Goal: Information Seeking & Learning: Learn about a topic

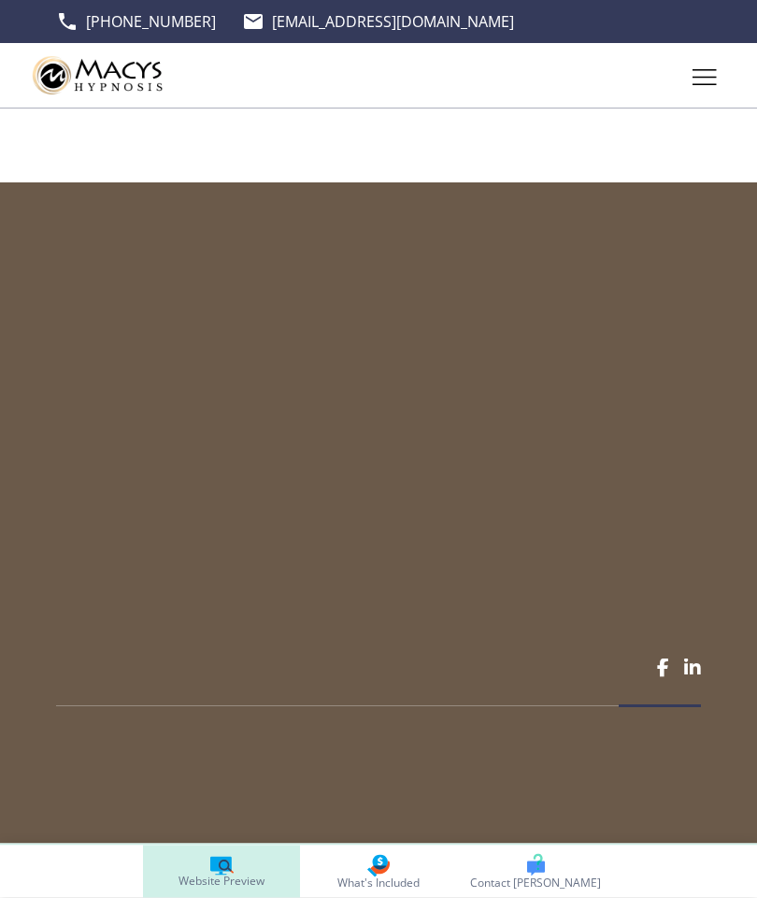
scroll to position [5098, 0]
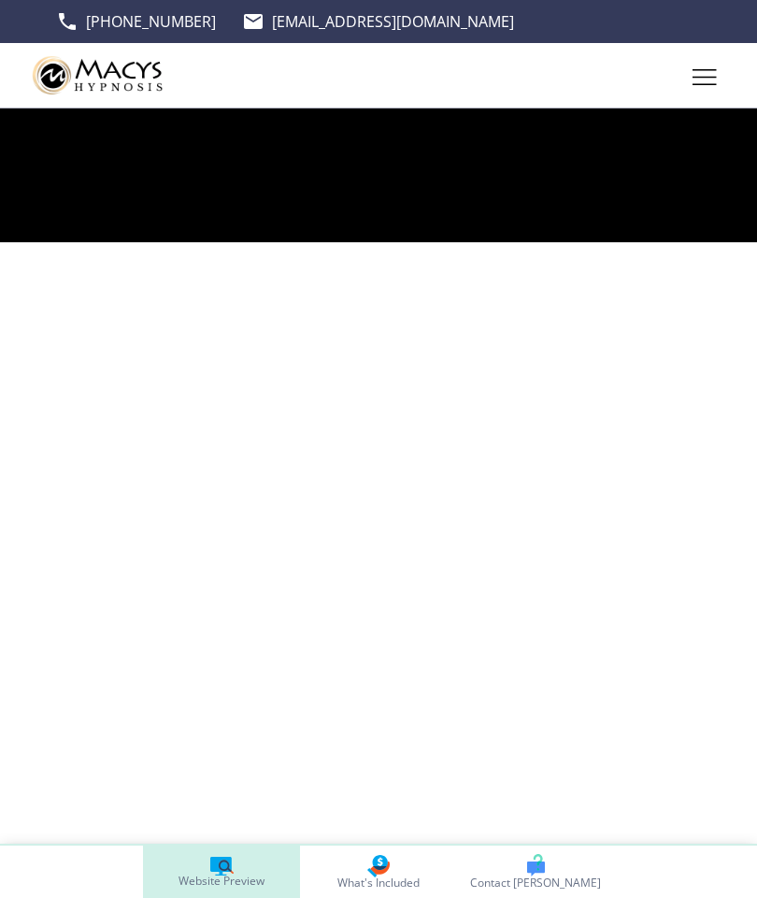
scroll to position [2660, 0]
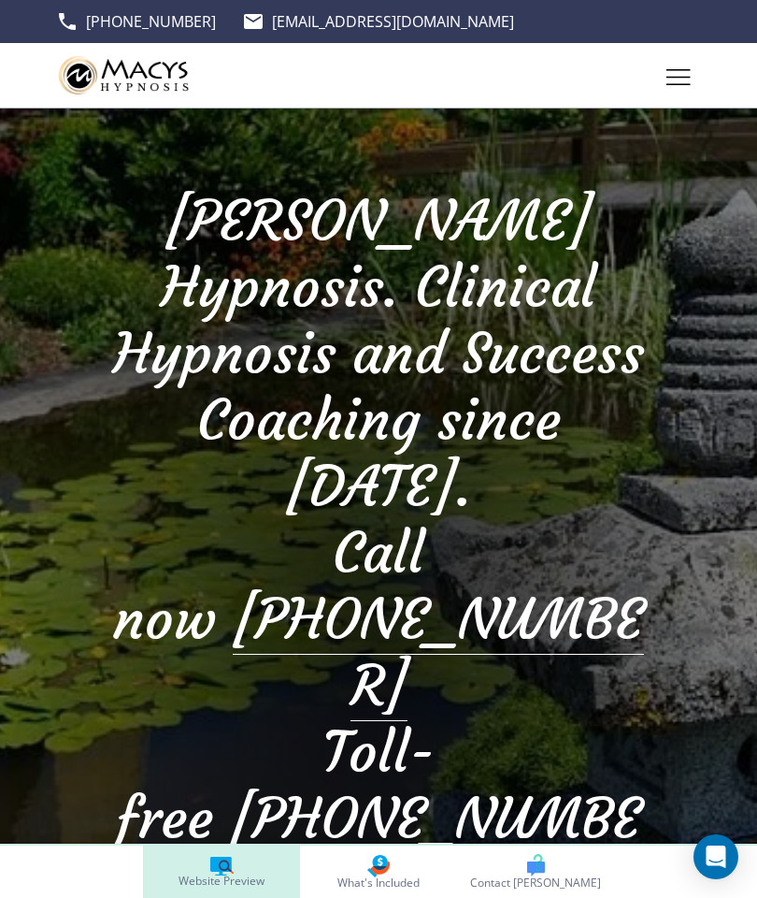
click at [216, 864] on icon at bounding box center [221, 863] width 22 height 15
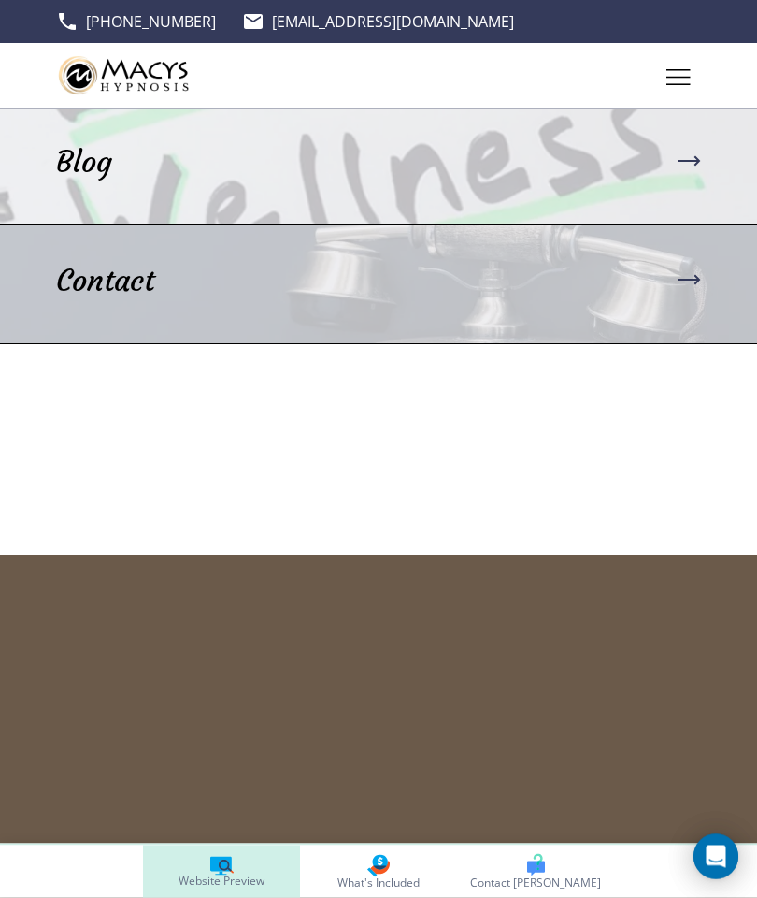
scroll to position [5199, 0]
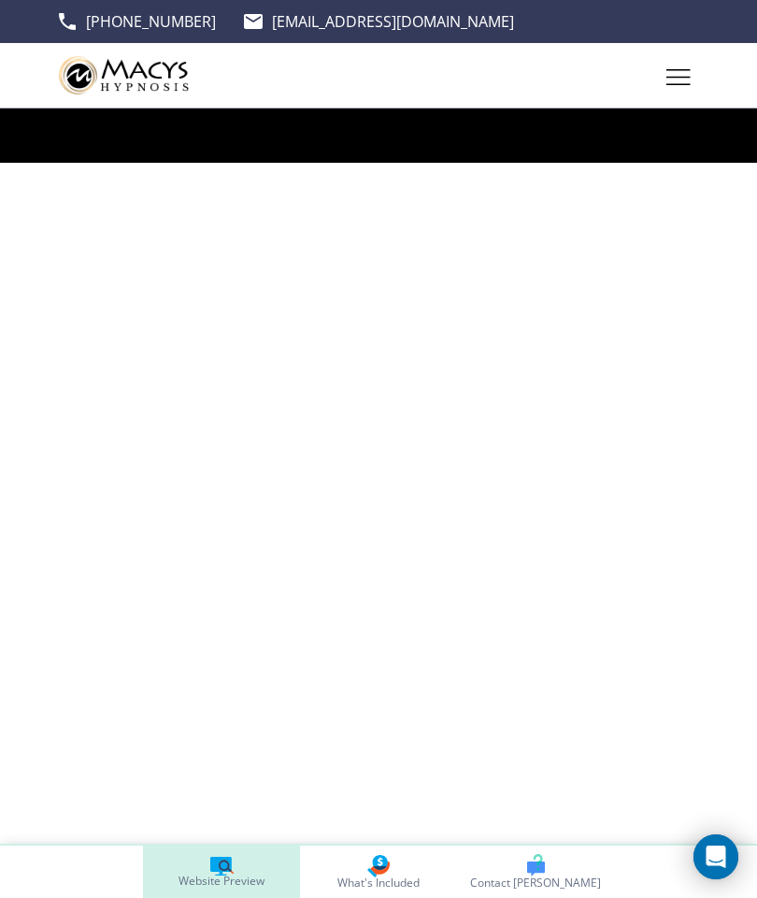
scroll to position [2903, 0]
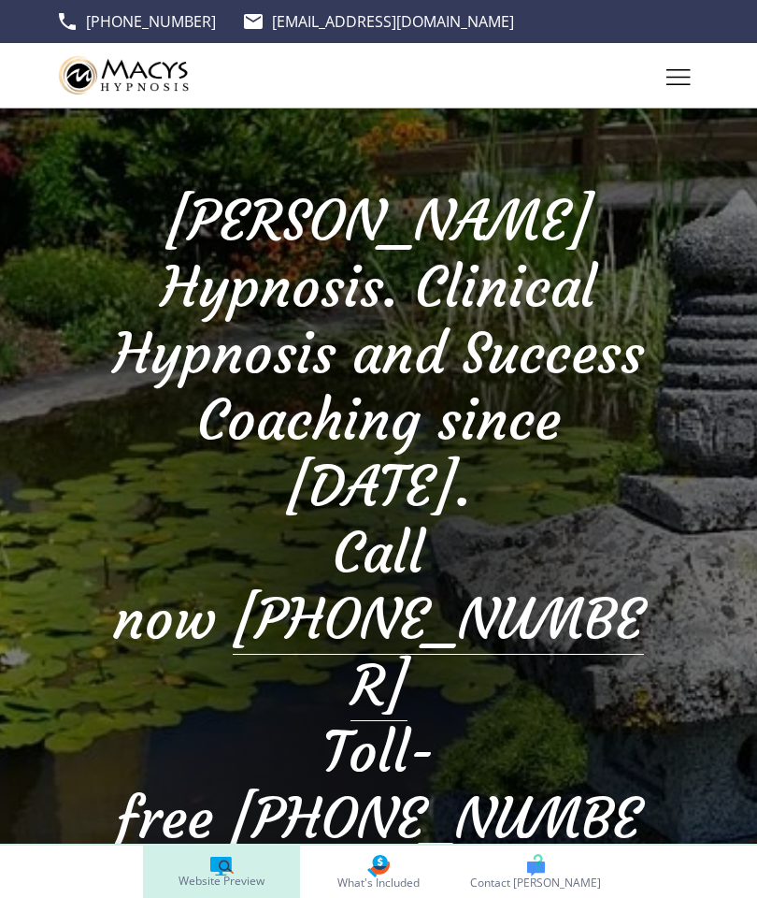
click at [211, 852] on link "Website Preview" at bounding box center [221, 871] width 157 height 52
click at [205, 854] on link "Website Preview" at bounding box center [221, 871] width 157 height 52
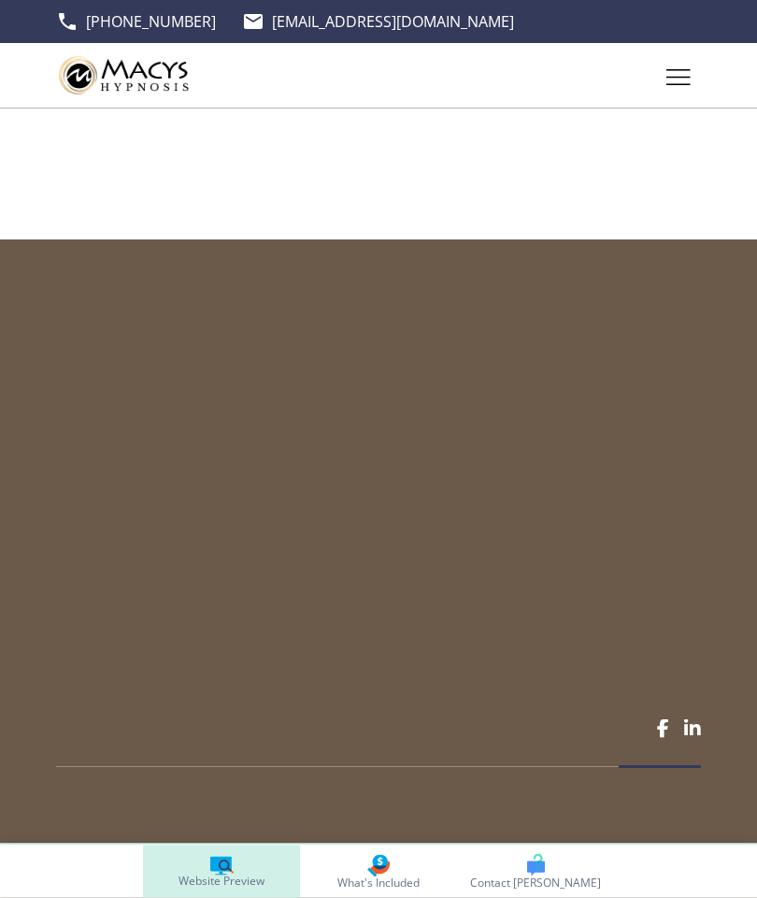
scroll to position [5516, 0]
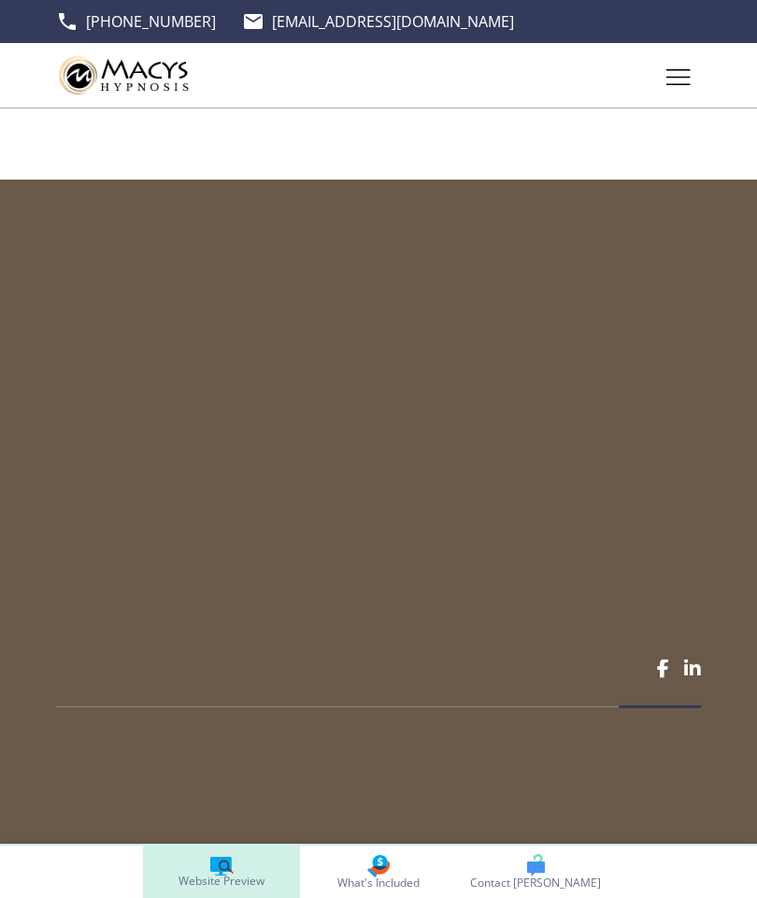
scroll to position [4274, 0]
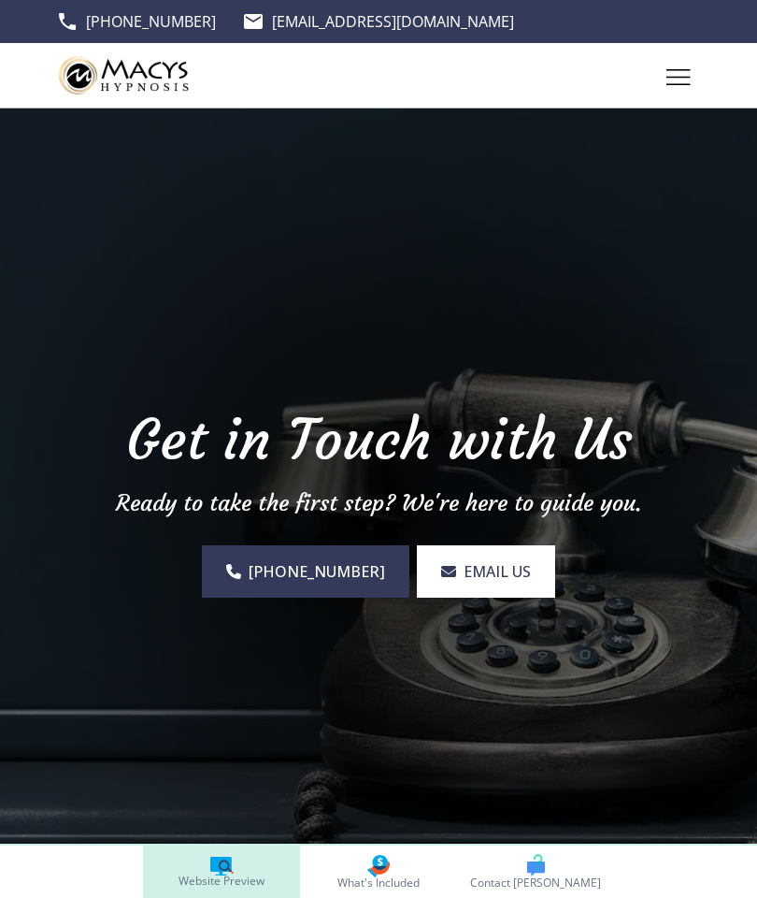
click at [464, 579] on span "EMAIL US" at bounding box center [497, 571] width 67 height 22
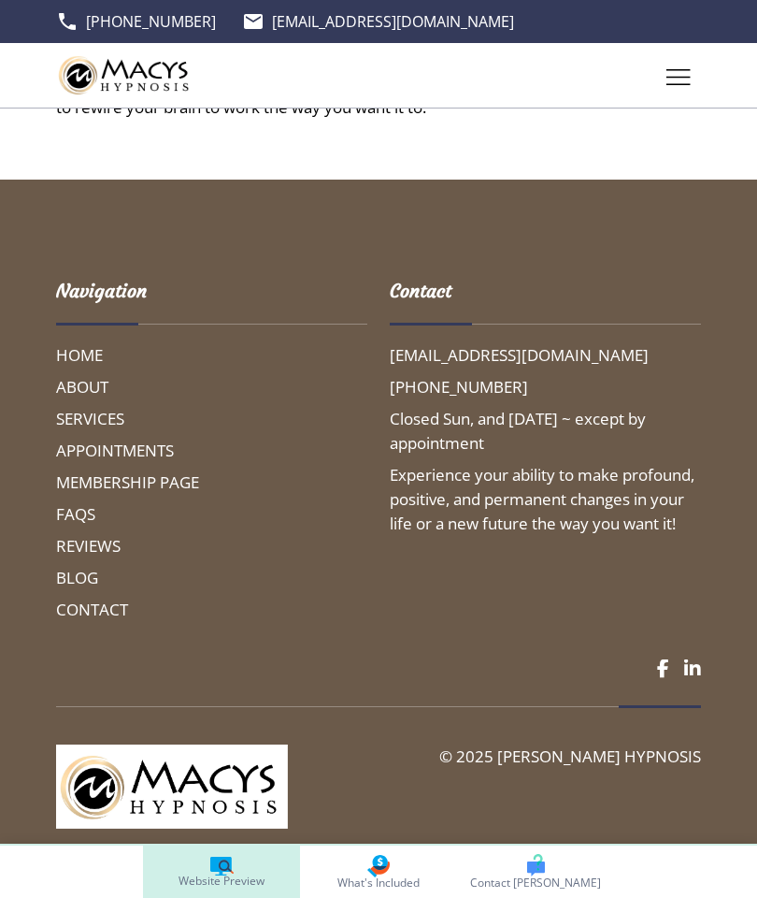
scroll to position [4382, 0]
click at [83, 431] on h6 "SERVICES" at bounding box center [211, 419] width 311 height 24
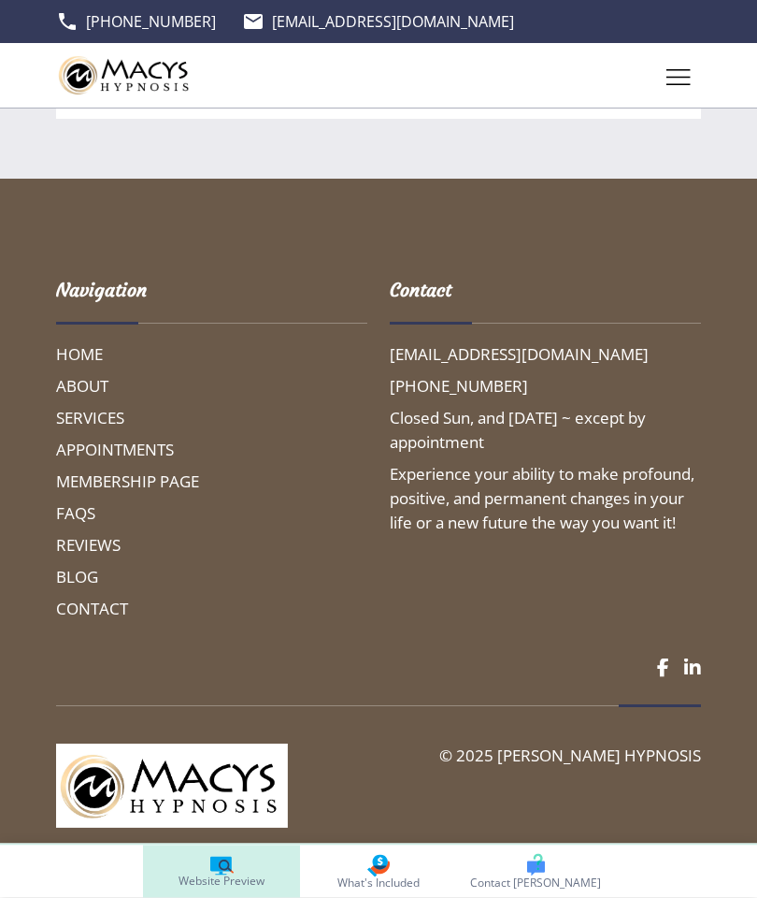
scroll to position [9266, 0]
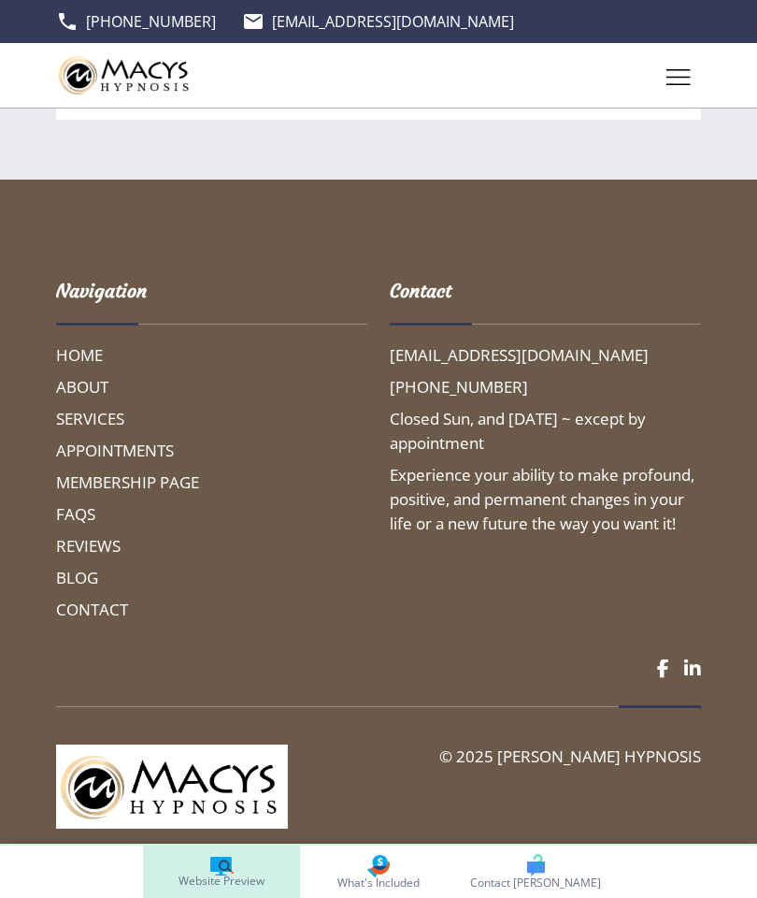
click at [91, 463] on h6 "APPOINTMENTS" at bounding box center [211, 450] width 311 height 24
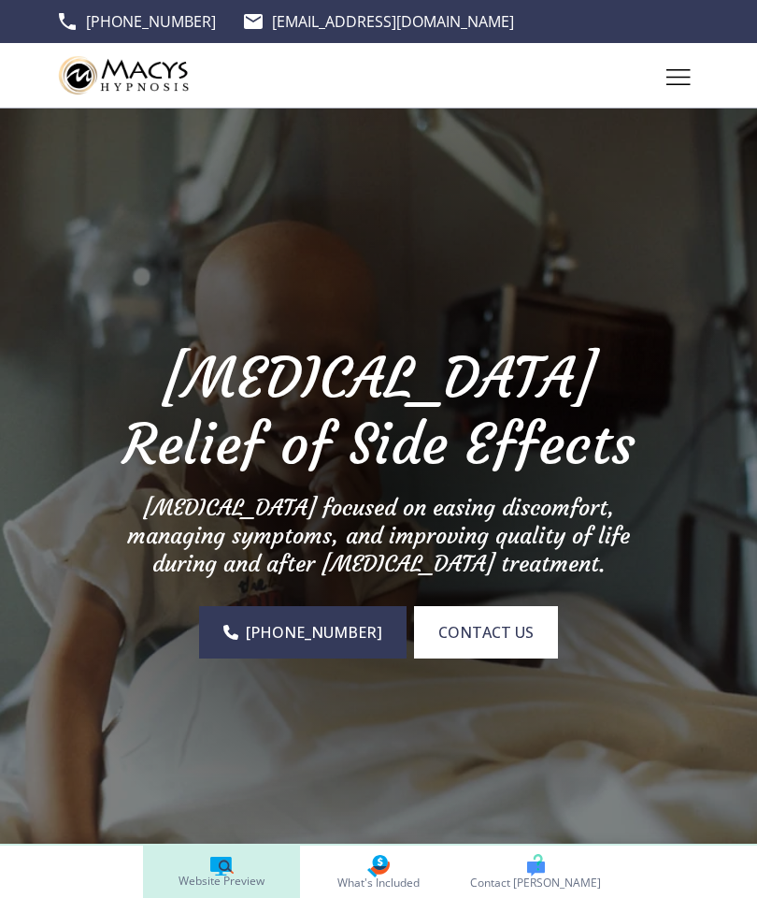
scroll to position [8, 0]
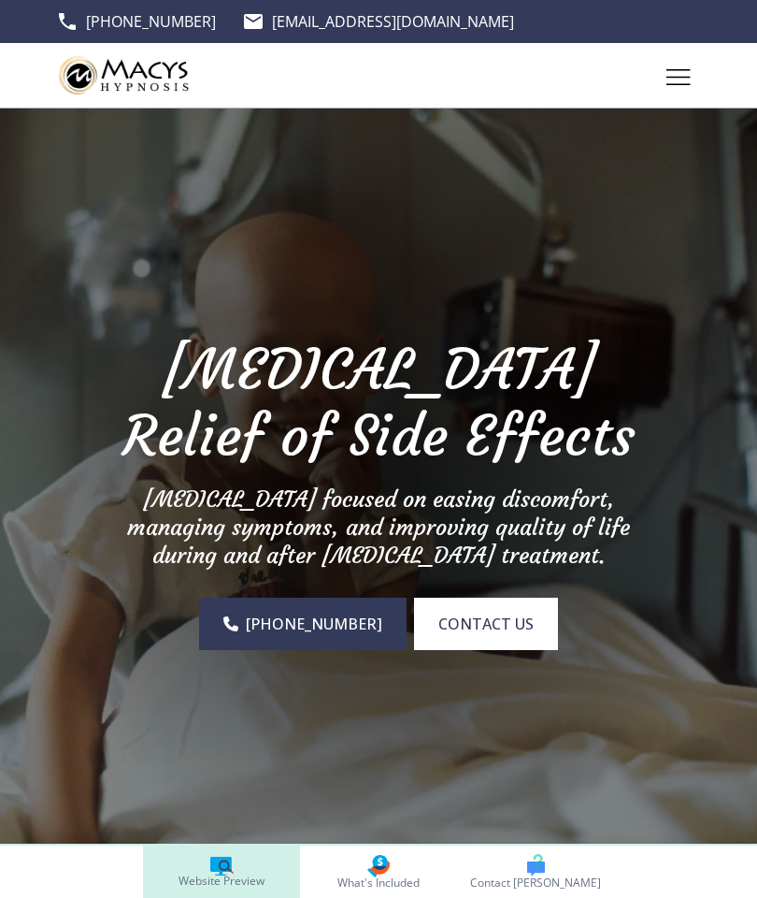
click at [13, 649] on img at bounding box center [378, 483] width 757 height 767
click at [675, 65] on div "Toggle hamburger navigation menu" at bounding box center [679, 72] width 24 height 16
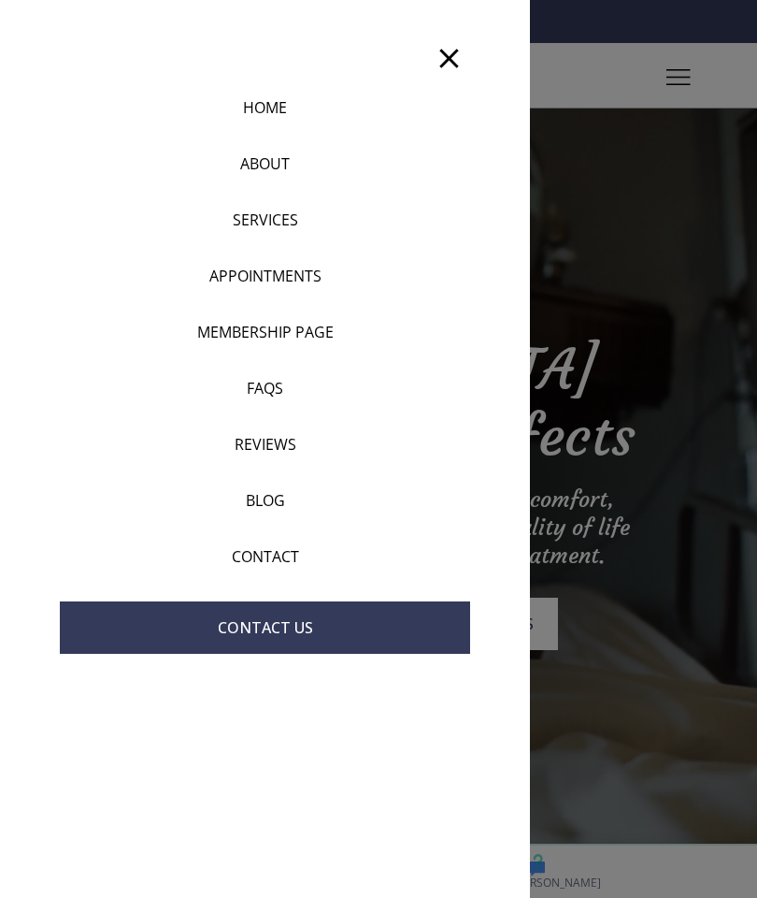
click at [261, 212] on p "SERVICES" at bounding box center [265, 219] width 65 height 22
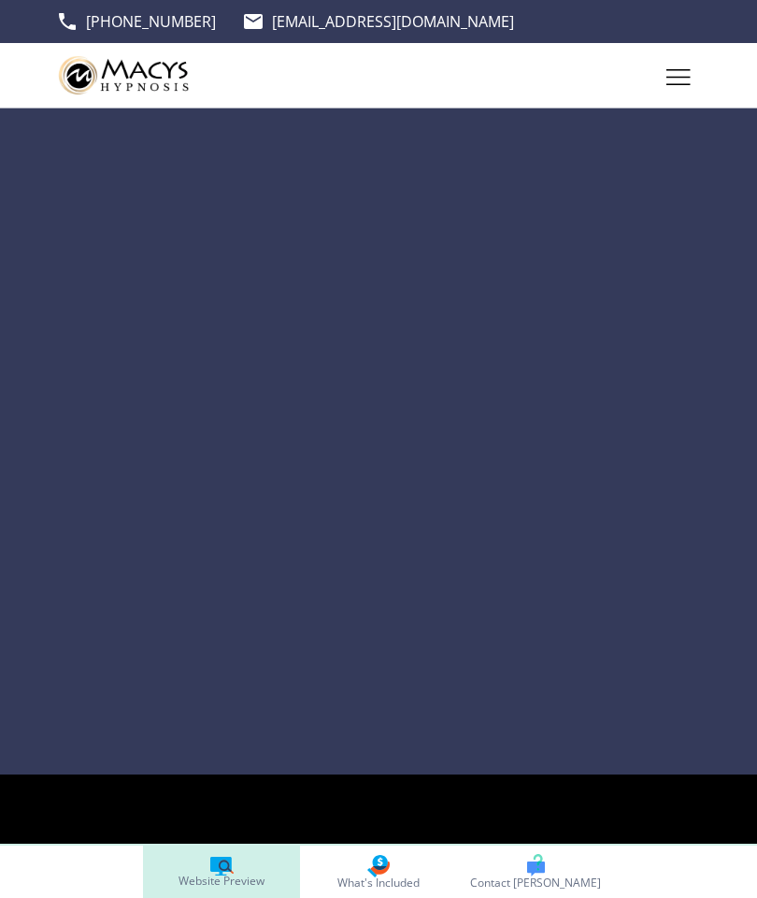
scroll to position [4885, 0]
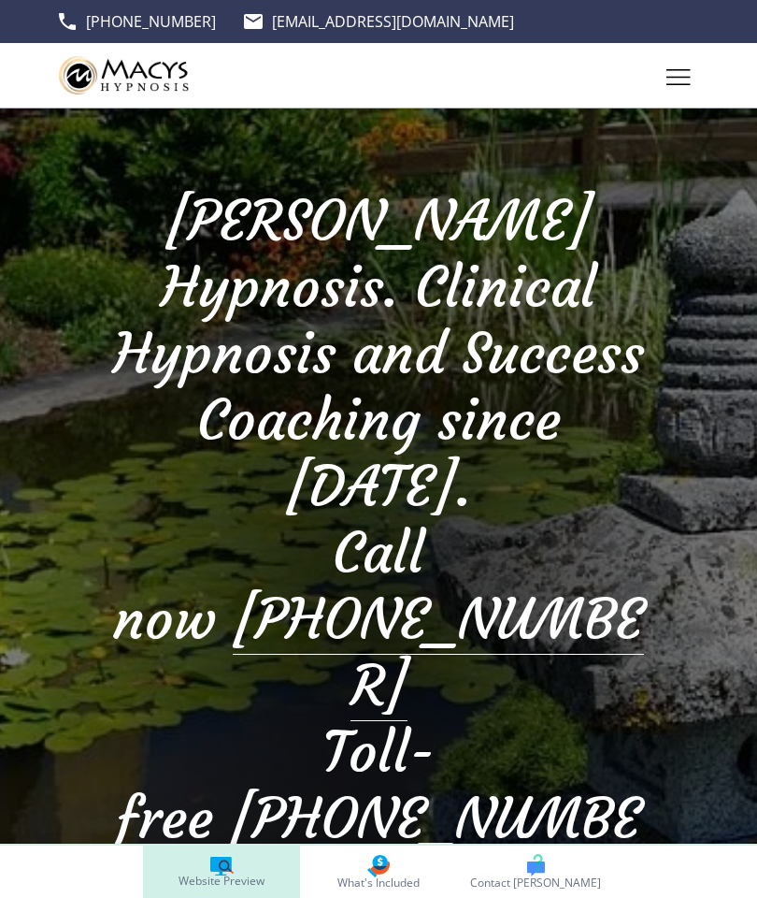
click at [667, 75] on icon "Toggle hamburger navigation menu" at bounding box center [679, 77] width 24 height 16
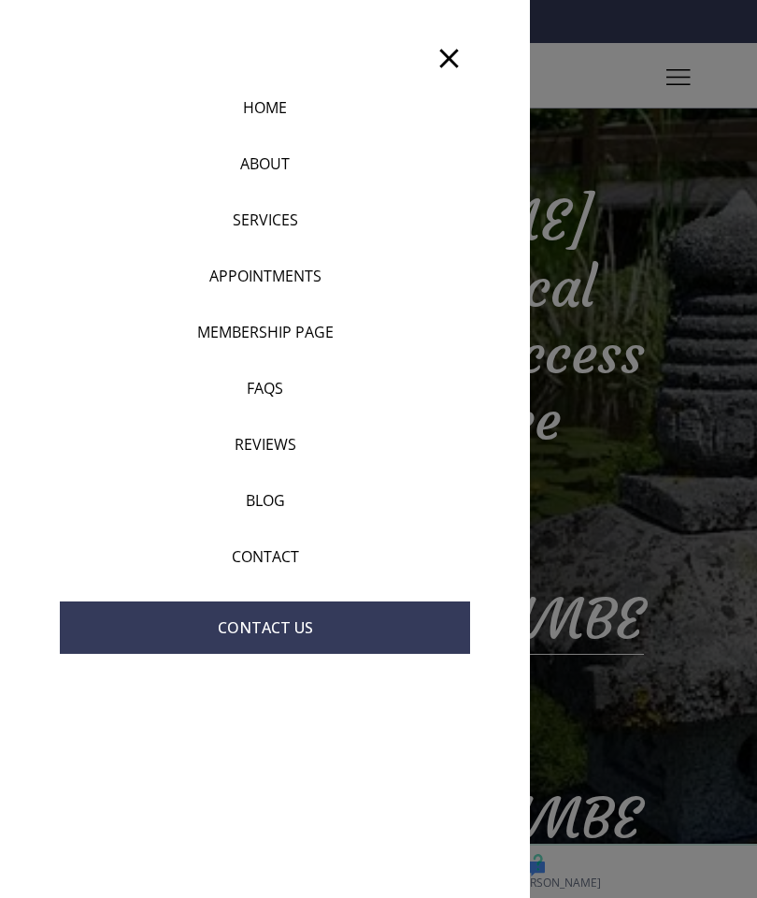
click at [266, 220] on p "SERVICES" at bounding box center [265, 219] width 65 height 22
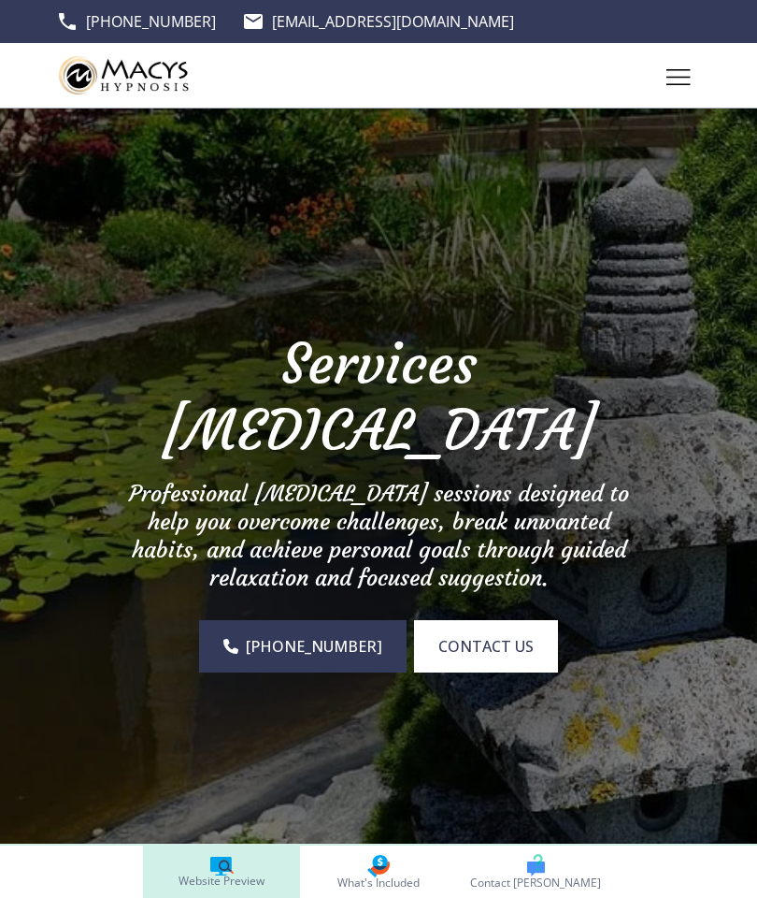
click at [214, 859] on icon at bounding box center [221, 863] width 22 height 15
click at [218, 850] on link "Website Preview" at bounding box center [221, 871] width 157 height 52
click at [296, 701] on div at bounding box center [378, 491] width 757 height 767
click at [320, 669] on link "[PHONE_NUMBER]" at bounding box center [303, 646] width 208 height 52
click at [208, 866] on link "Website Preview" at bounding box center [221, 871] width 157 height 52
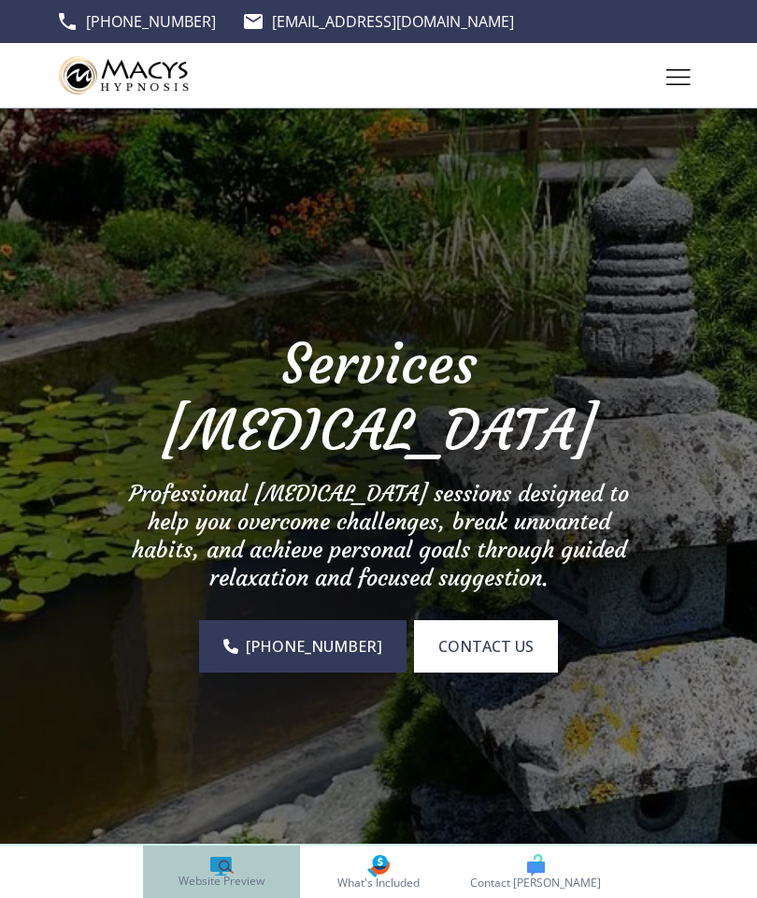
click at [218, 862] on icon at bounding box center [221, 863] width 22 height 15
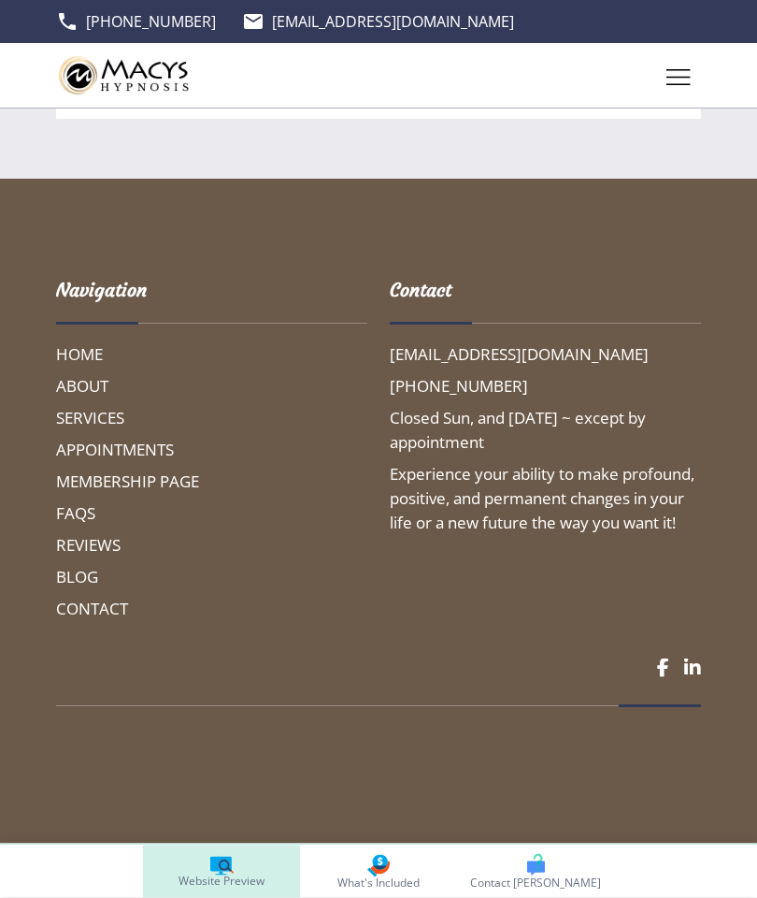
scroll to position [9092, 0]
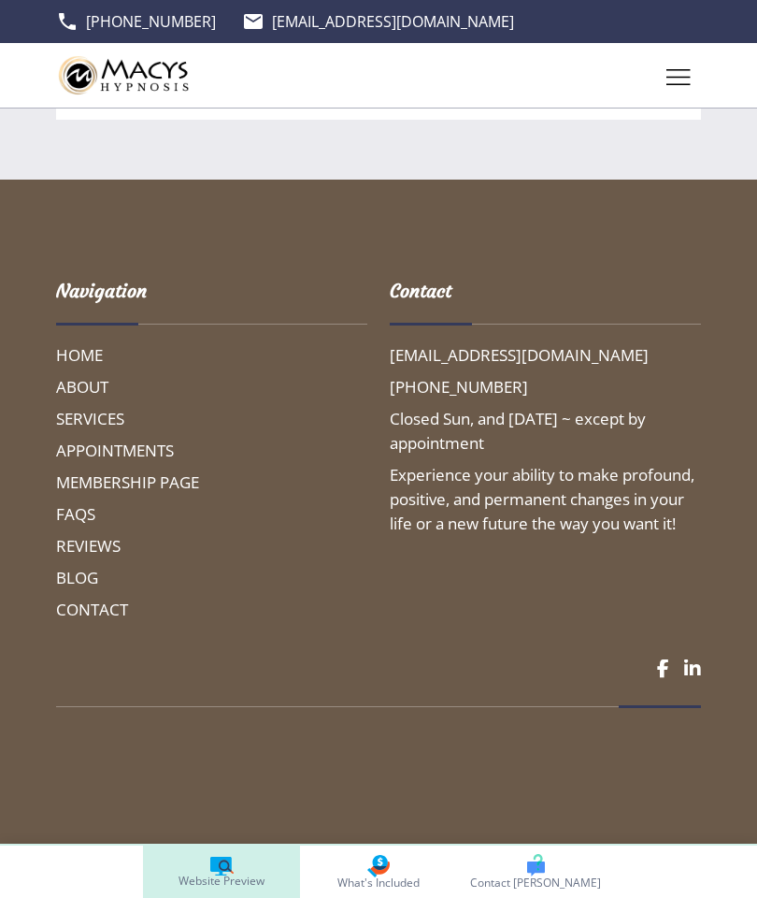
click at [86, 495] on h6 "MEMBERSHIP PAGE" at bounding box center [211, 482] width 311 height 24
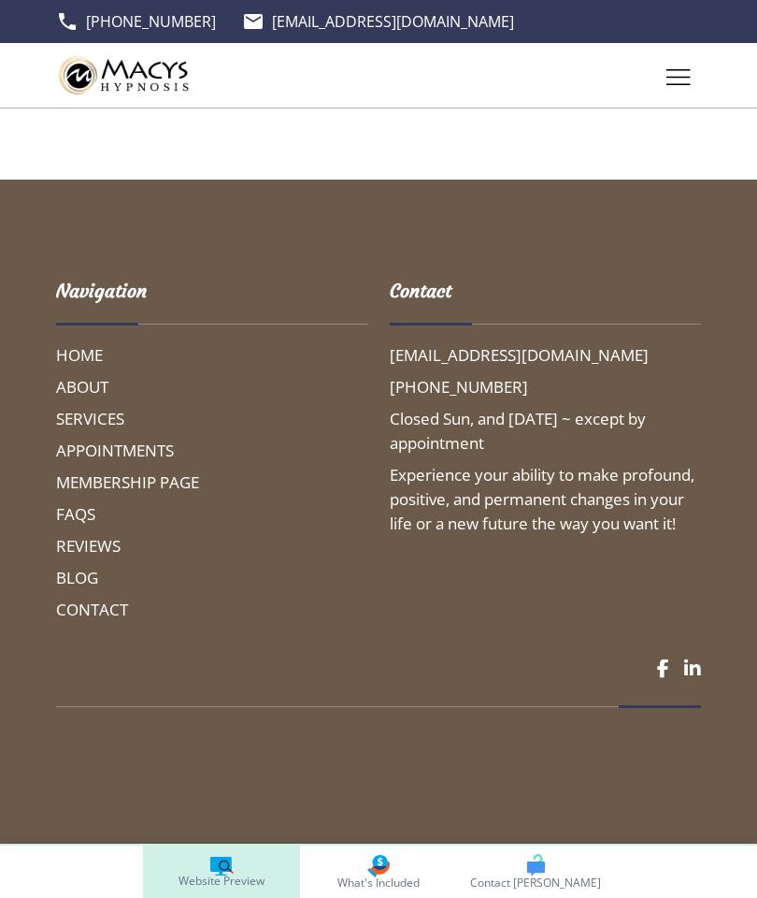
scroll to position [0, 0]
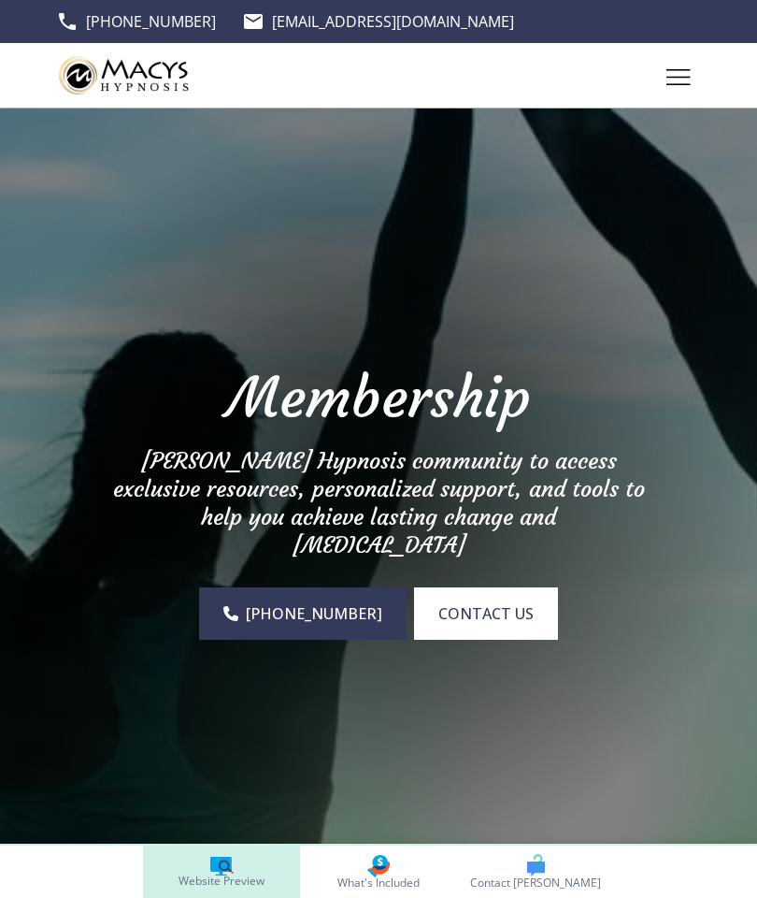
click at [694, 75] on button "Toggle hamburger navigation menu" at bounding box center [678, 75] width 45 height 45
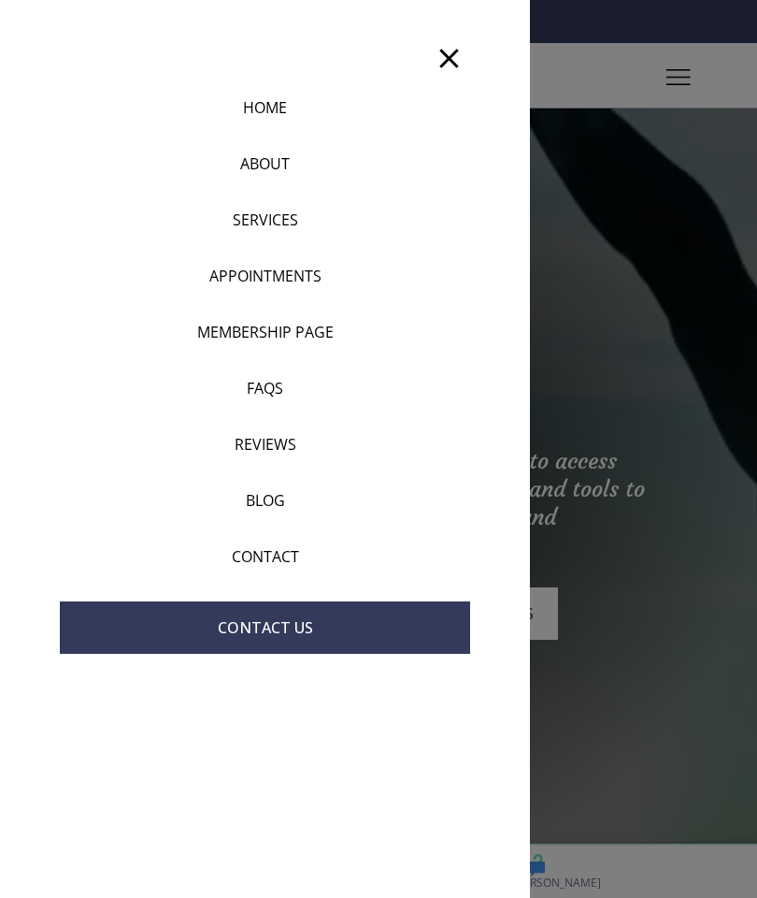
click at [256, 391] on p "FAQS" at bounding box center [265, 388] width 36 height 22
